Goal: Task Accomplishment & Management: Manage account settings

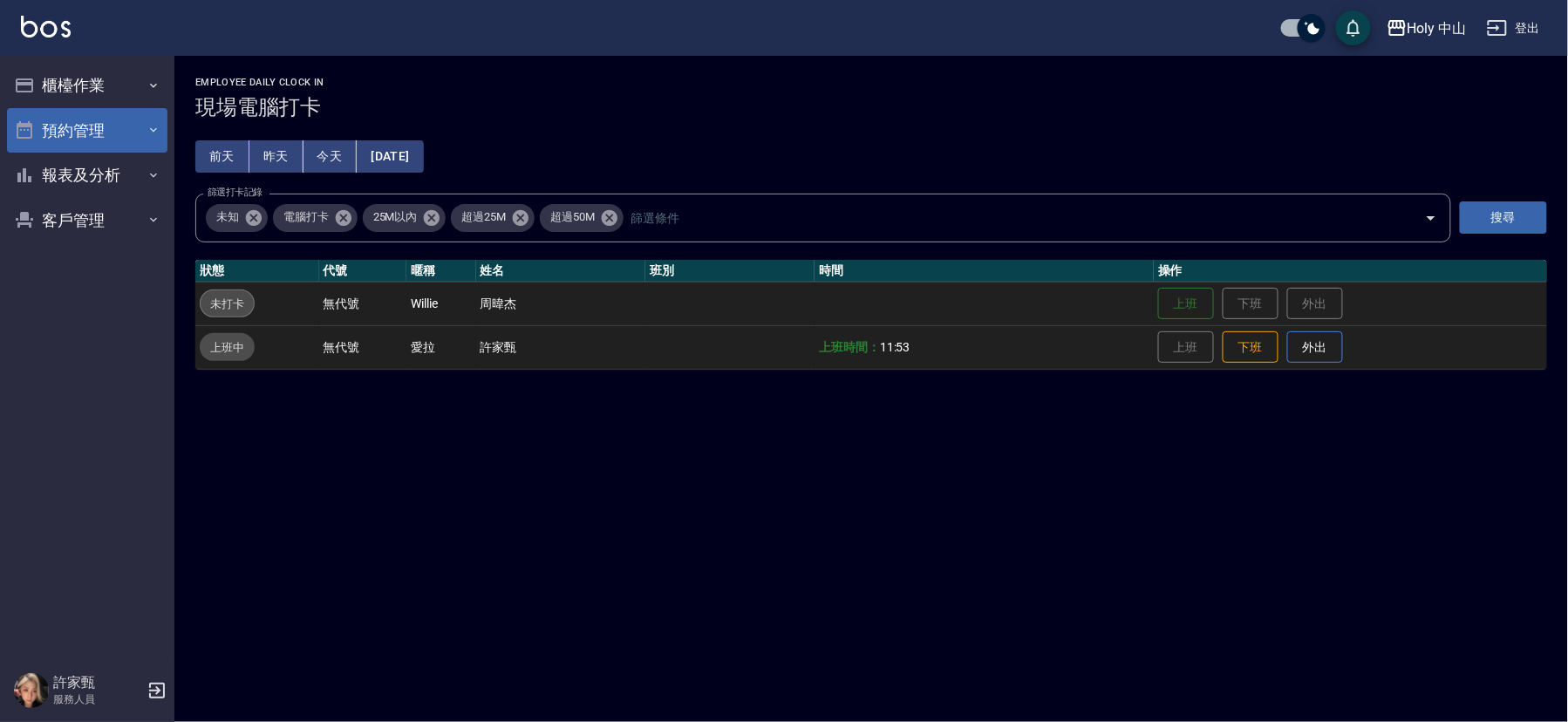
click at [122, 122] on button "預約管理" at bounding box center [87, 130] width 161 height 45
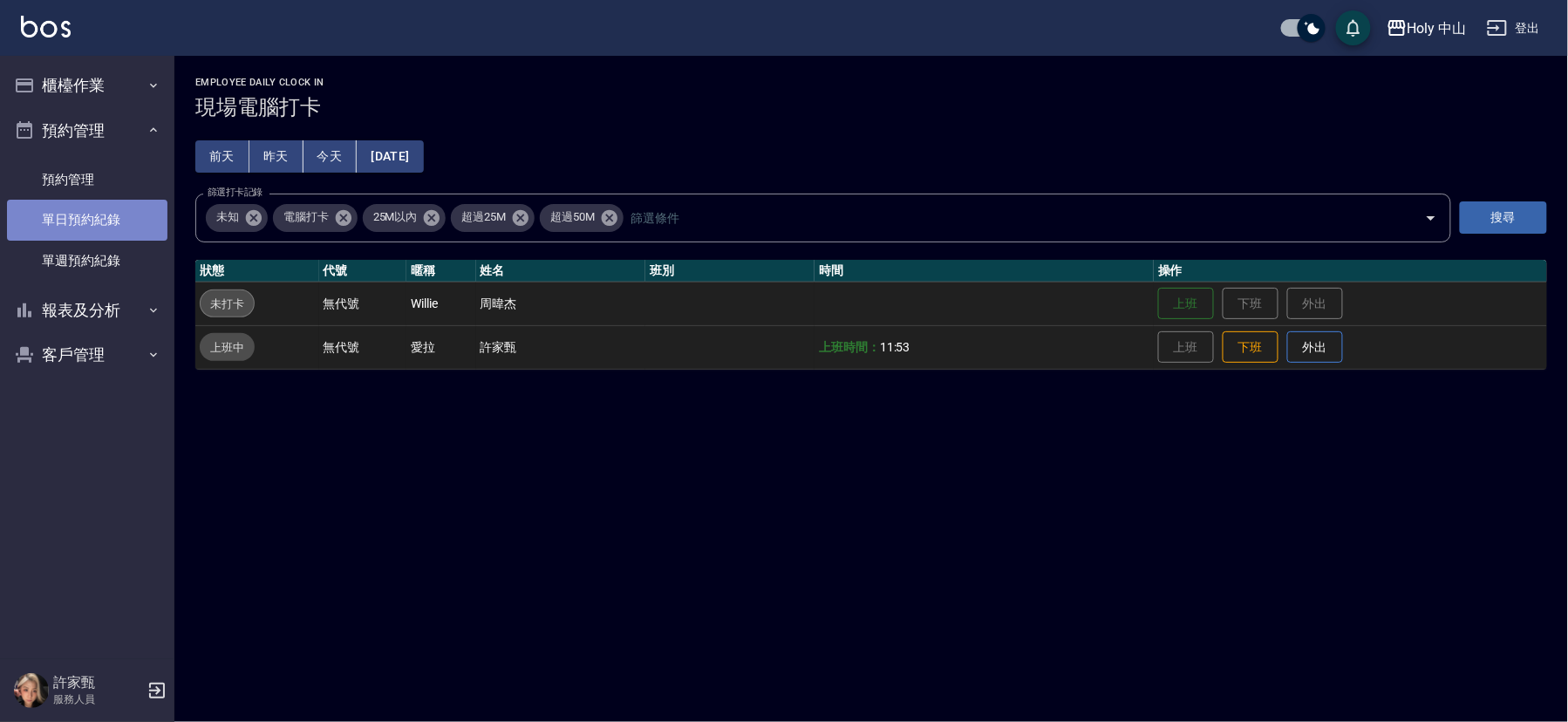
click at [129, 220] on link "單日預約紀錄" at bounding box center [87, 219] width 161 height 40
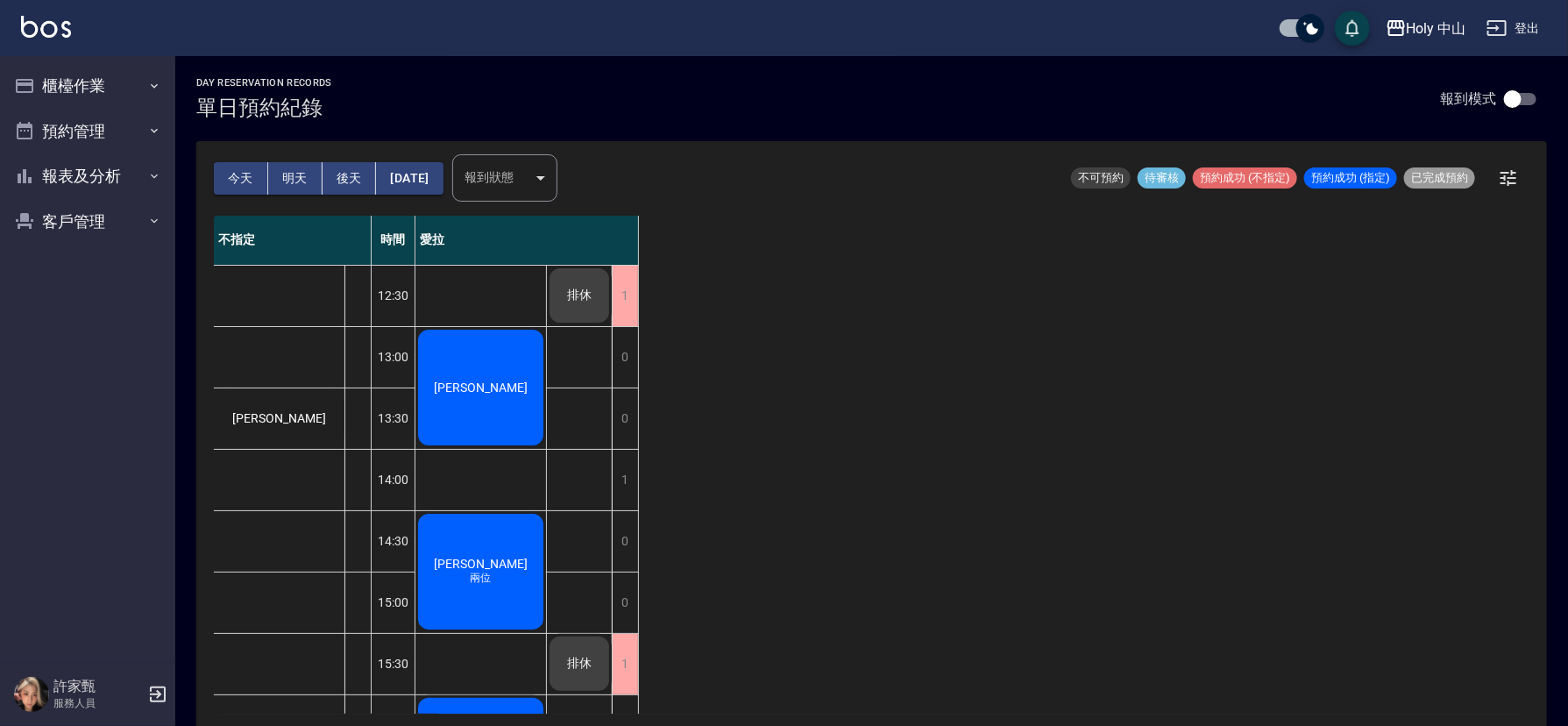
click at [342, 167] on button "後天" at bounding box center [350, 178] width 54 height 33
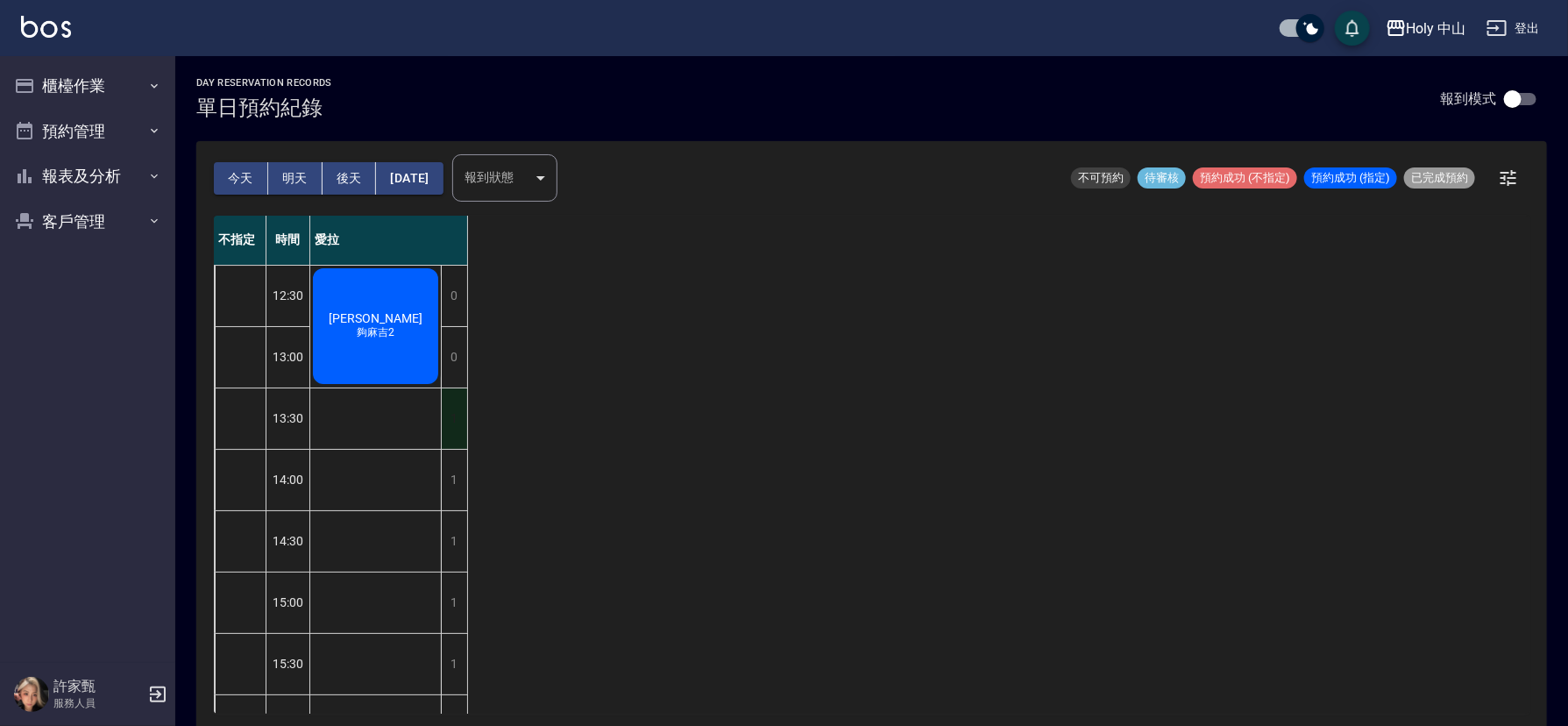
click at [451, 412] on div "1" at bounding box center [454, 418] width 26 height 61
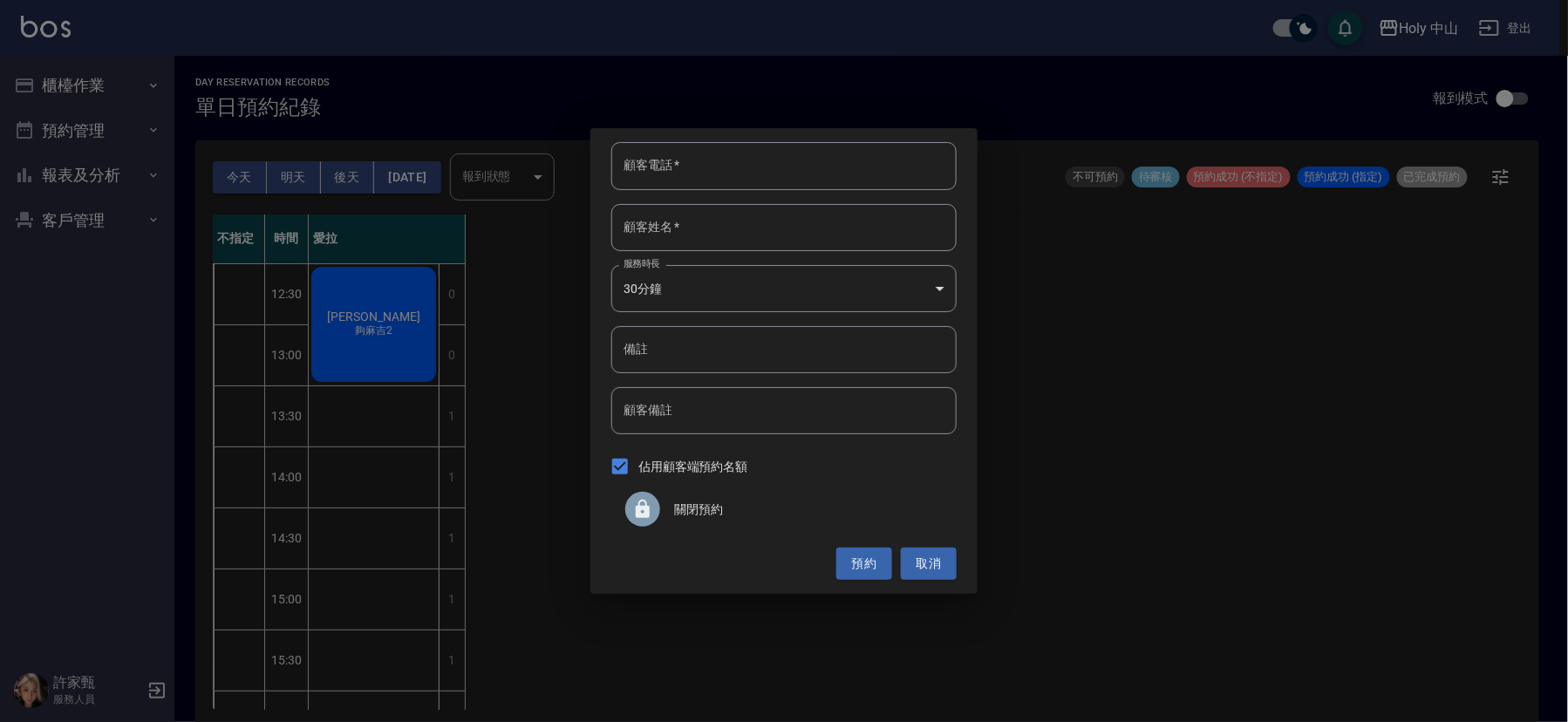
click at [640, 509] on icon at bounding box center [642, 509] width 14 height 19
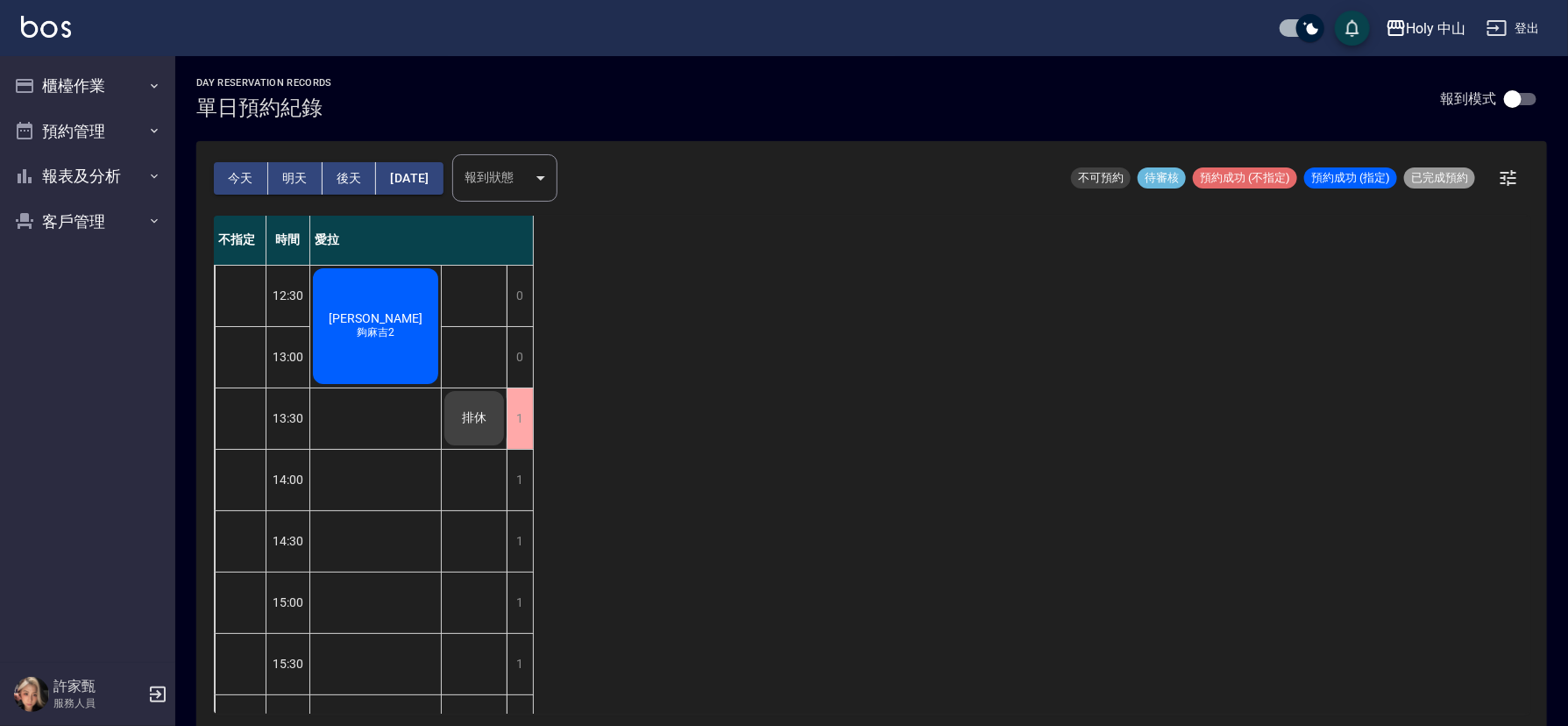
click at [250, 170] on button "今天" at bounding box center [241, 178] width 54 height 33
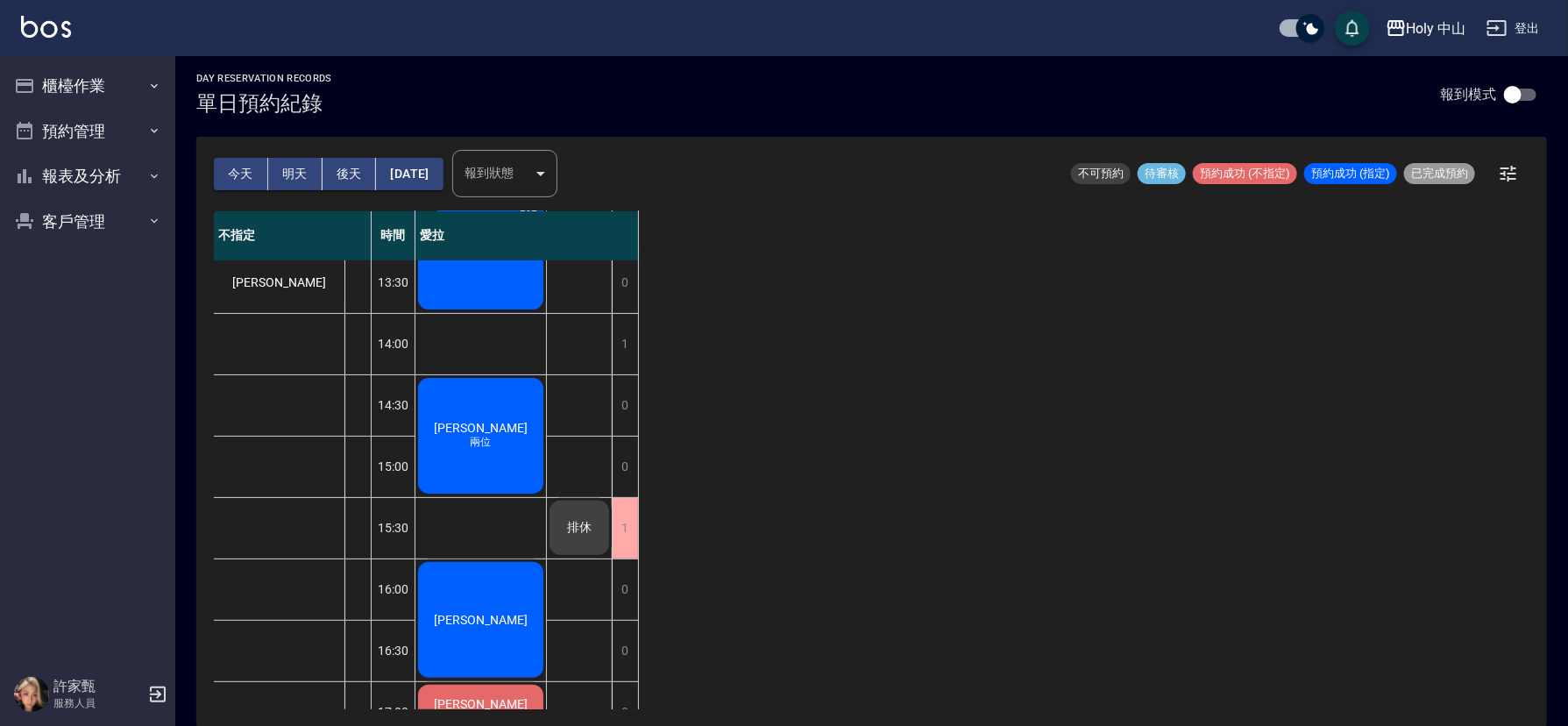
scroll to position [552, 0]
